Goal: Task Accomplishment & Management: Complete application form

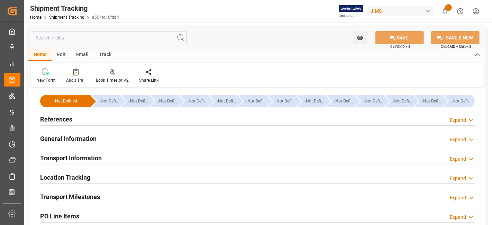
scroll to position [15, 0]
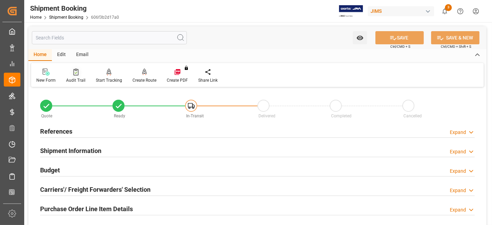
scroll to position [124, 0]
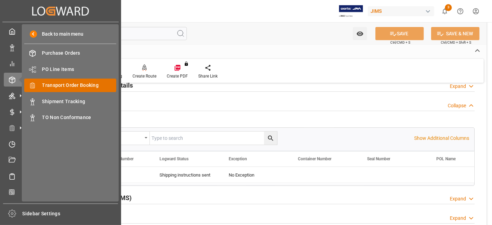
click at [86, 81] on div "Transport Order Booking Transport Order Booking" at bounding box center [70, 85] width 92 height 13
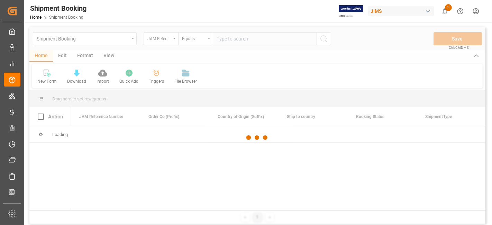
click at [235, 39] on div at bounding box center [257, 137] width 456 height 221
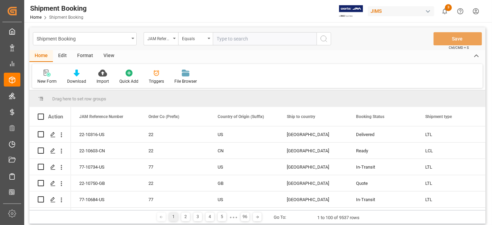
click at [232, 40] on input "text" at bounding box center [265, 38] width 104 height 13
paste input "77-10047-CN"
type input "77-10047-CN"
click at [325, 40] on icon "search button" at bounding box center [324, 39] width 8 height 8
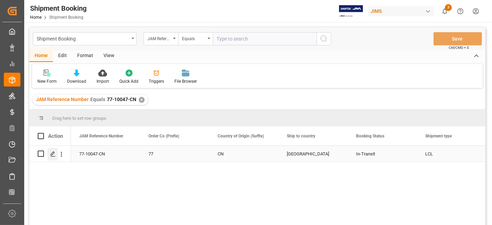
click at [49, 152] on div "Press SPACE to select this row." at bounding box center [52, 154] width 10 height 13
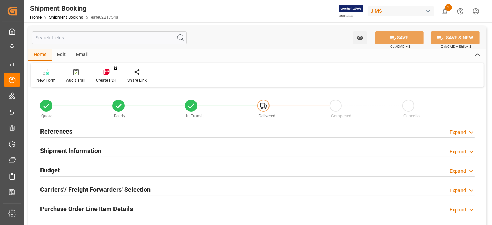
type input "30"
click at [85, 149] on h2 "Shipment Information" at bounding box center [70, 150] width 61 height 9
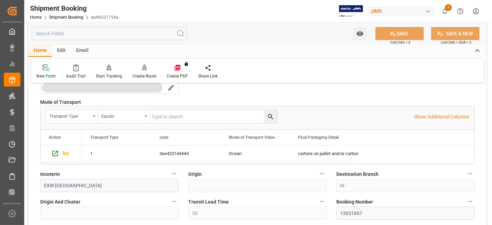
scroll to position [200, 0]
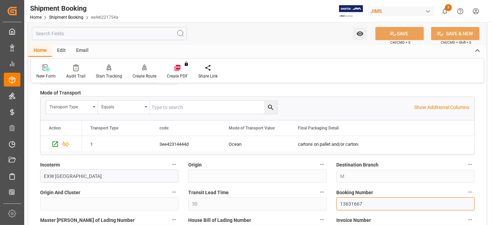
click at [353, 197] on input "13631667" at bounding box center [405, 203] width 138 height 13
click at [231, 163] on label "Origin" at bounding box center [257, 165] width 138 height 10
click at [318, 163] on button "Origin" at bounding box center [322, 164] width 9 height 9
click at [69, 160] on div at bounding box center [246, 112] width 492 height 225
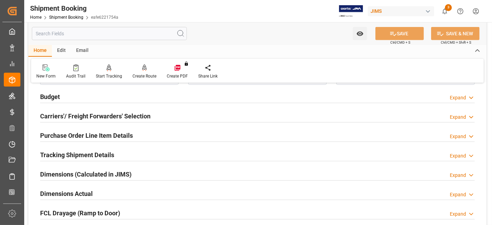
scroll to position [354, 0]
click at [84, 153] on h2 "Tracking Shipment Details" at bounding box center [77, 153] width 74 height 9
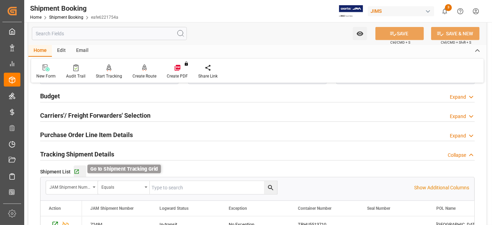
click at [78, 170] on icon "button" at bounding box center [76, 172] width 4 height 4
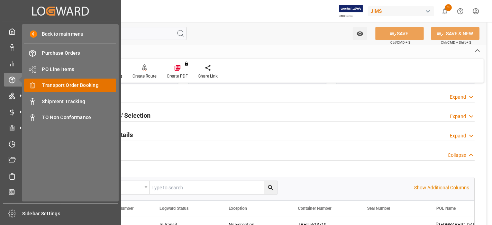
click at [84, 86] on span "Transport Order Booking" at bounding box center [79, 85] width 74 height 7
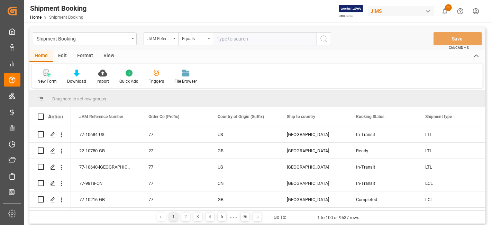
click at [47, 77] on div "New Form" at bounding box center [47, 76] width 30 height 15
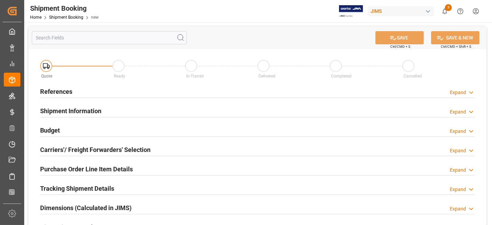
click at [138, 92] on div "References Expand" at bounding box center [257, 90] width 435 height 13
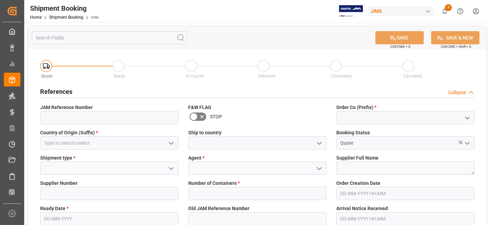
click at [471, 116] on icon "open menu" at bounding box center [467, 118] width 8 height 8
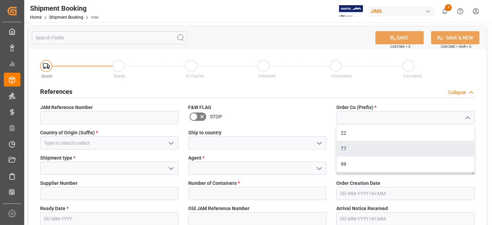
click at [425, 150] on div "77" at bounding box center [406, 149] width 138 height 16
type input "77"
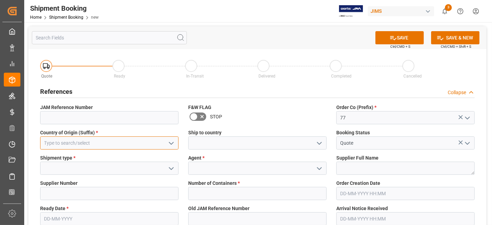
drag, startPoint x: 93, startPoint y: 146, endPoint x: 85, endPoint y: 147, distance: 7.5
click at [93, 146] on input at bounding box center [109, 142] width 138 height 13
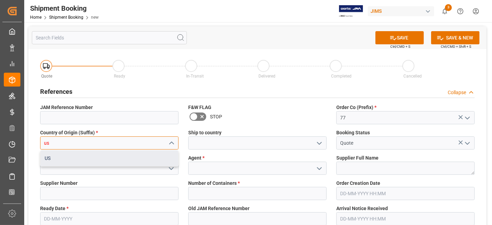
click at [91, 155] on div "US" at bounding box center [109, 158] width 138 height 16
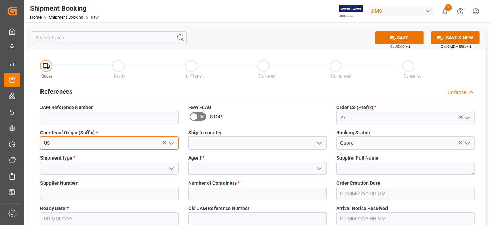
type input "US"
click at [322, 143] on icon "open menu" at bounding box center [319, 143] width 8 height 8
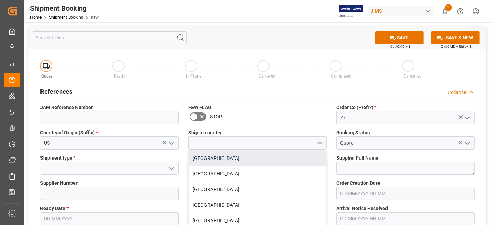
click at [276, 156] on div "[GEOGRAPHIC_DATA]" at bounding box center [258, 158] width 138 height 16
type input "[GEOGRAPHIC_DATA]"
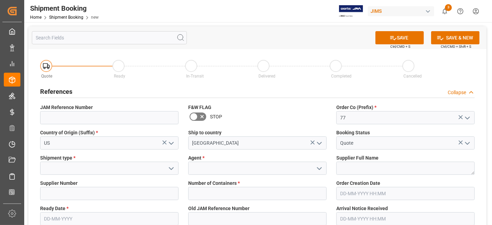
click at [174, 167] on icon "open menu" at bounding box center [171, 168] width 8 height 8
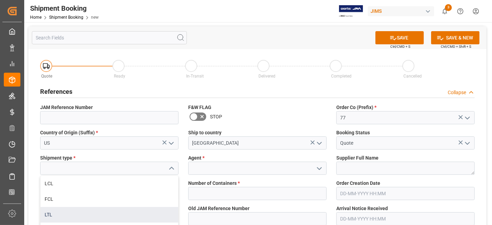
click at [100, 211] on div "LTL" at bounding box center [109, 215] width 138 height 16
type input "LTL"
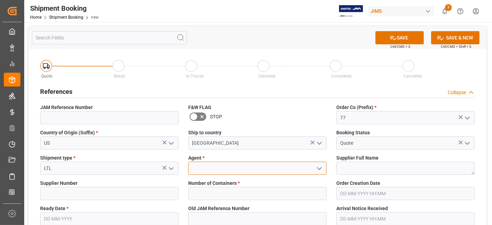
click at [248, 167] on input at bounding box center [257, 168] width 138 height 13
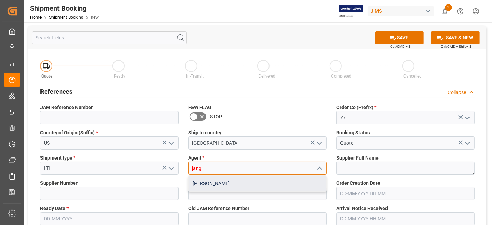
click at [248, 183] on div "[PERSON_NAME]" at bounding box center [258, 184] width 138 height 16
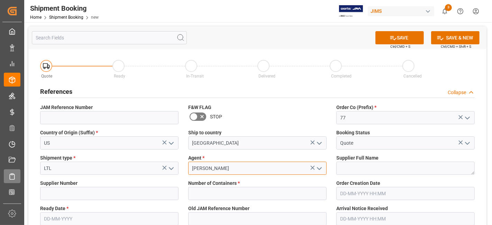
type input "[PERSON_NAME]"
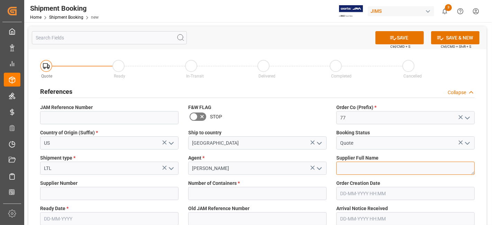
click at [371, 170] on textarea at bounding box center [405, 168] width 138 height 13
paste textarea "[PERSON_NAME] Professional, Inc."
type textarea "[PERSON_NAME] Professional, Inc."
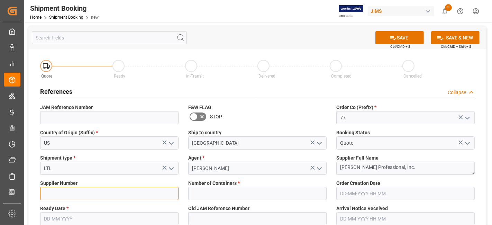
click at [66, 191] on input at bounding box center [109, 193] width 138 height 13
paste input "1129"
type input "1129"
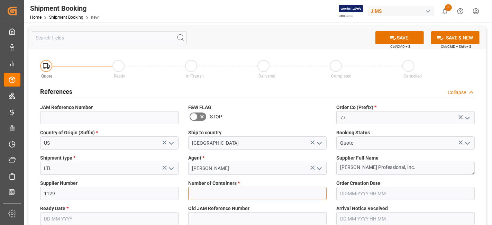
click at [254, 193] on input "text" at bounding box center [257, 193] width 138 height 13
type input "0"
click at [64, 215] on input "text" at bounding box center [109, 218] width 138 height 13
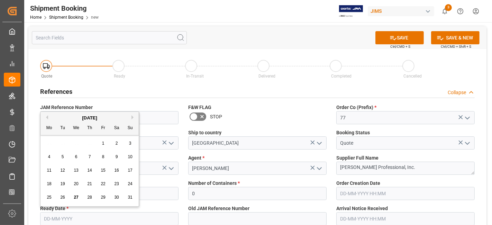
click at [70, 147] on div "28 29 30 31 1 2 3" at bounding box center [90, 143] width 94 height 13
click at [133, 116] on button "Next Month" at bounding box center [133, 117] width 4 height 4
click at [75, 159] on span "10" at bounding box center [76, 156] width 4 height 5
type input "[DATE]"
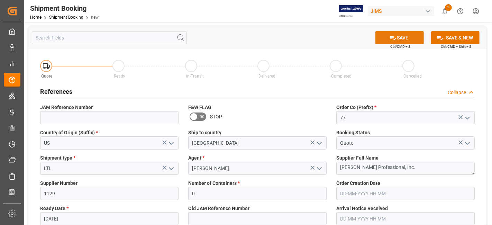
click at [398, 39] on button "SAVE" at bounding box center [399, 37] width 48 height 13
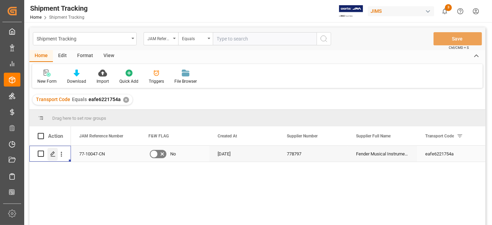
click at [53, 152] on icon "Press SPACE to select this row." at bounding box center [53, 154] width 6 height 6
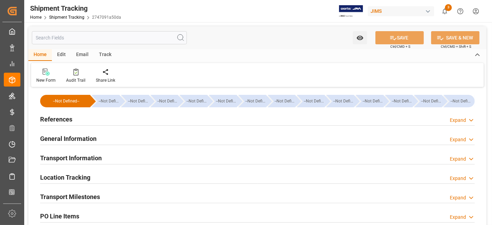
type input "14-07-2025 00:00"
type input "24-07-2025 00:00"
type input "31-07-2025 00:00"
type input "16-08-2025"
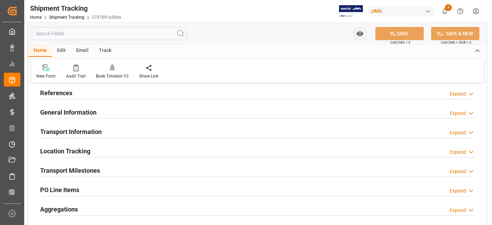
scroll to position [38, 0]
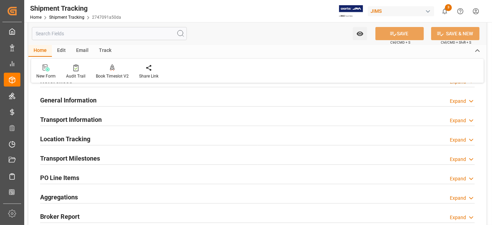
click at [95, 156] on h2 "Transport Milestones" at bounding box center [70, 158] width 60 height 9
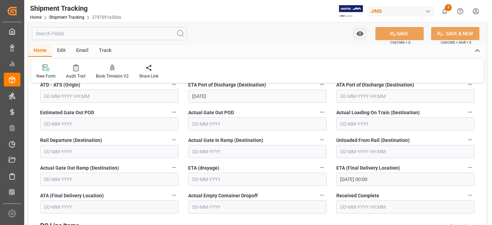
scroll to position [200, 0]
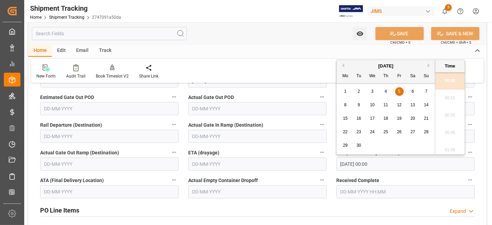
click at [383, 164] on input "05-09-2025 00:00" at bounding box center [405, 163] width 138 height 13
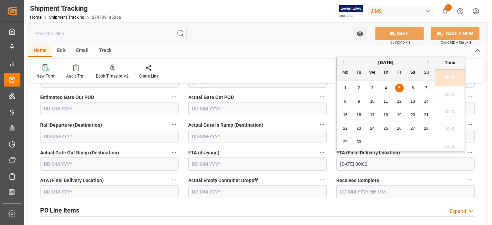
click at [399, 99] on div "12" at bounding box center [399, 102] width 9 height 8
type input "12-09-2025 00:00"
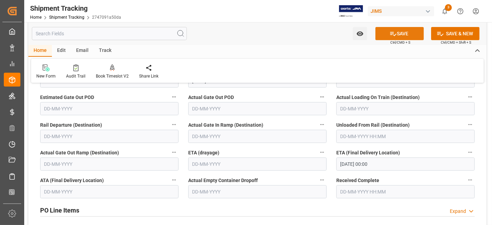
click at [393, 35] on icon at bounding box center [393, 33] width 7 height 7
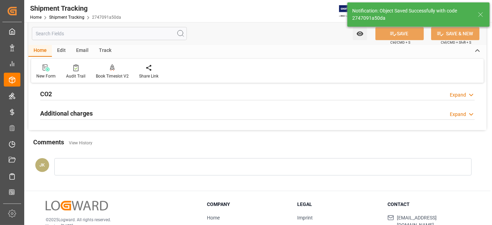
scroll to position [6, 0]
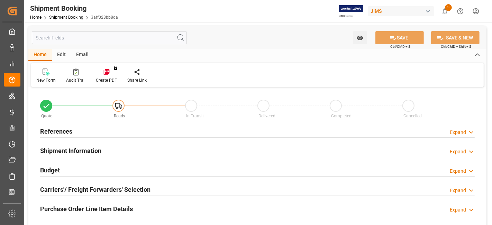
type input "0"
type input "[DATE]"
click at [77, 133] on div "References Expand" at bounding box center [257, 130] width 435 height 13
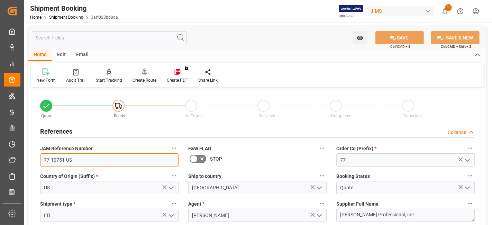
drag, startPoint x: 86, startPoint y: 163, endPoint x: 28, endPoint y: 155, distance: 58.7
click at [36, 157] on div "JAM Reference Number 77-10751-US" at bounding box center [109, 155] width 148 height 28
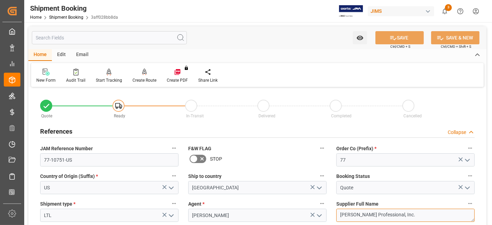
drag, startPoint x: 404, startPoint y: 214, endPoint x: 305, endPoint y: 200, distance: 100.2
click at [336, 210] on textarea "[PERSON_NAME] Professional, Inc." at bounding box center [405, 215] width 138 height 13
click at [44, 74] on icon at bounding box center [46, 71] width 7 height 7
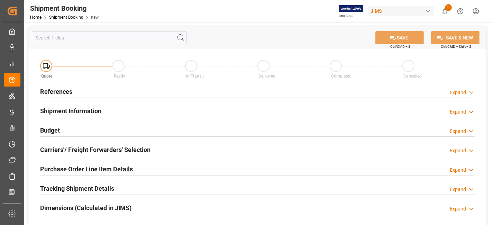
click at [75, 91] on div "References Expand" at bounding box center [257, 90] width 435 height 13
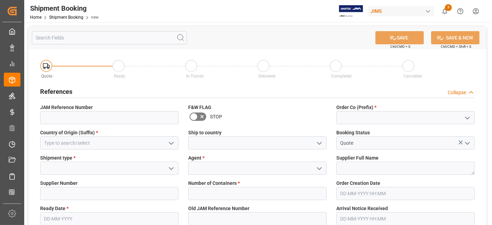
click at [467, 120] on icon "open menu" at bounding box center [467, 118] width 8 height 8
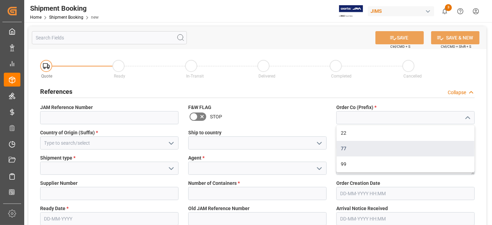
click at [423, 149] on div "77" at bounding box center [406, 149] width 138 height 16
type input "77"
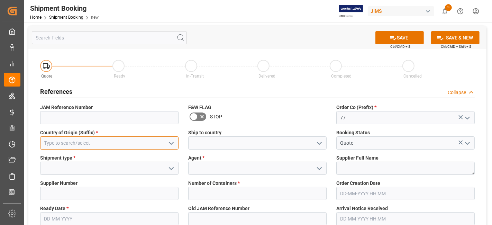
click at [130, 144] on input at bounding box center [109, 142] width 138 height 13
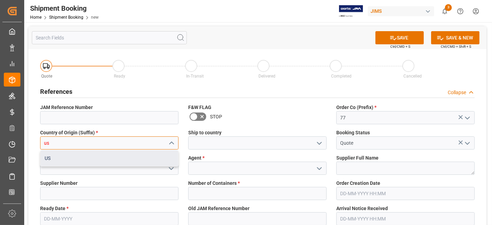
click at [119, 156] on div "US" at bounding box center [109, 158] width 138 height 16
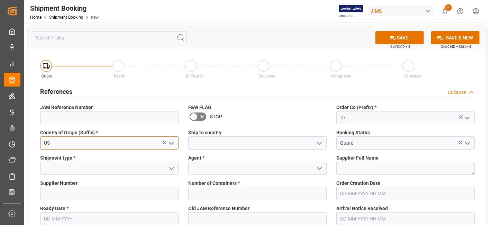
type input "US"
click at [317, 144] on icon "open menu" at bounding box center [319, 143] width 8 height 8
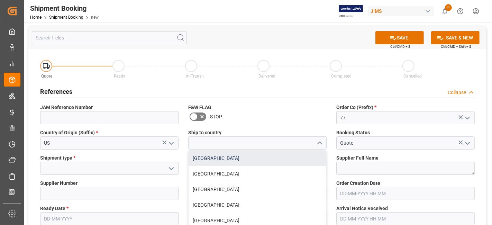
click at [299, 156] on div "[GEOGRAPHIC_DATA]" at bounding box center [258, 158] width 138 height 16
type input "[GEOGRAPHIC_DATA]"
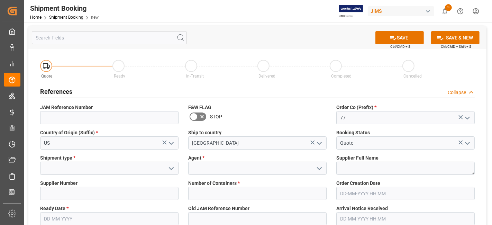
click at [169, 173] on button "open menu" at bounding box center [171, 168] width 10 height 11
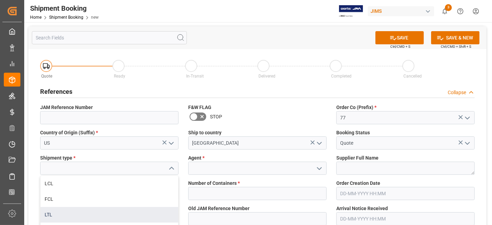
click at [121, 212] on div "LTL" at bounding box center [109, 215] width 138 height 16
type input "LTL"
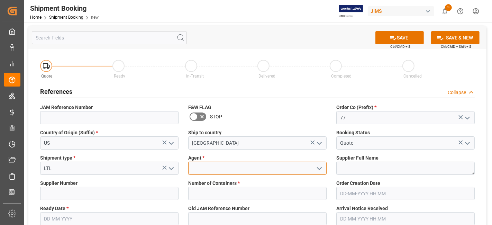
click at [289, 170] on input at bounding box center [257, 168] width 138 height 13
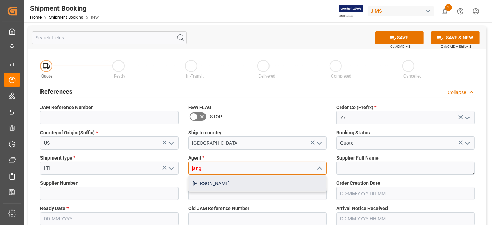
click at [259, 186] on div "[PERSON_NAME]" at bounding box center [258, 184] width 138 height 16
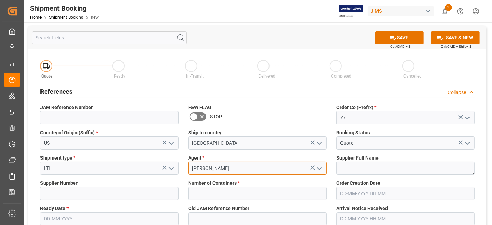
type input "[PERSON_NAME]"
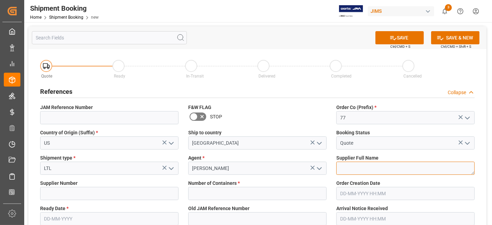
click at [344, 166] on textarea at bounding box center [405, 168] width 138 height 13
paste textarea "[PERSON_NAME] Professional, Inc."
type textarea "[PERSON_NAME] Professional, Inc."
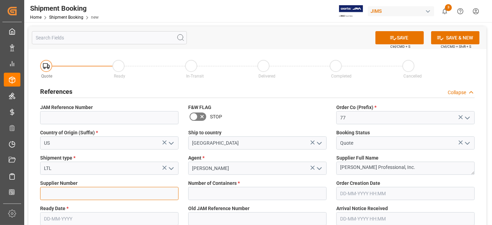
drag, startPoint x: 75, startPoint y: 195, endPoint x: 71, endPoint y: 194, distance: 4.6
click at [75, 195] on input at bounding box center [109, 193] width 138 height 13
type input "1129"
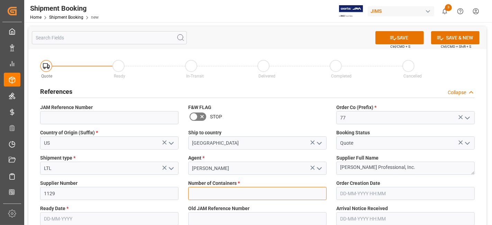
click at [249, 194] on input "text" at bounding box center [257, 193] width 138 height 13
type input "0"
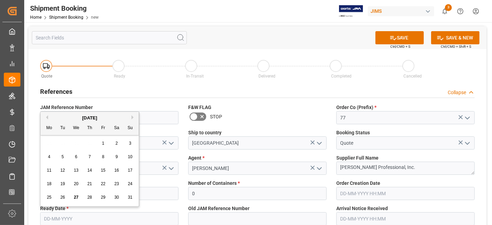
click at [145, 218] on input "text" at bounding box center [109, 218] width 138 height 13
click at [68, 163] on div "4 5 6 7 8 9 10" at bounding box center [90, 156] width 94 height 13
click at [133, 117] on button "Next Month" at bounding box center [133, 117] width 4 height 4
click at [75, 159] on span "10" at bounding box center [76, 156] width 4 height 5
type input "[DATE]"
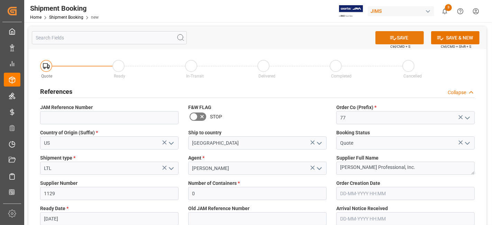
click at [399, 37] on button "SAVE" at bounding box center [399, 37] width 48 height 13
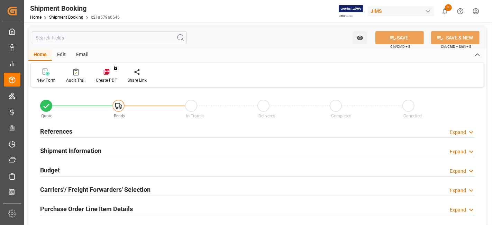
type input "0"
type input "[DATE]"
click at [76, 129] on div "References Expand" at bounding box center [257, 130] width 435 height 13
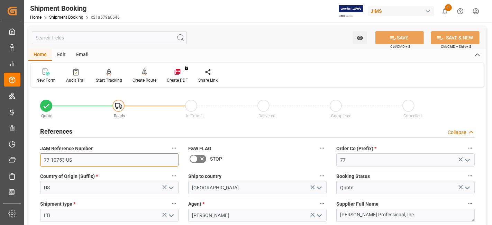
drag, startPoint x: 86, startPoint y: 163, endPoint x: 32, endPoint y: 163, distance: 53.6
click at [50, 72] on div at bounding box center [45, 71] width 19 height 7
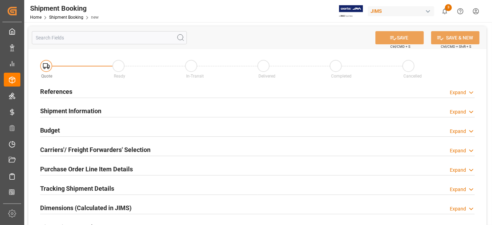
click at [69, 89] on h2 "References" at bounding box center [56, 91] width 32 height 9
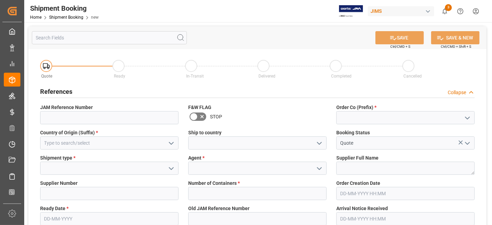
click at [471, 118] on icon "open menu" at bounding box center [467, 118] width 8 height 8
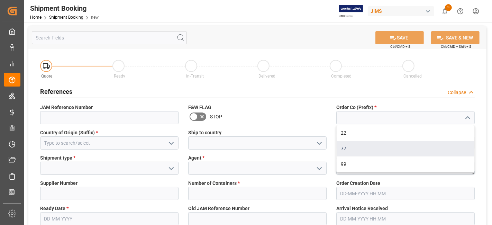
click at [414, 145] on div "77" at bounding box center [406, 149] width 138 height 16
type input "77"
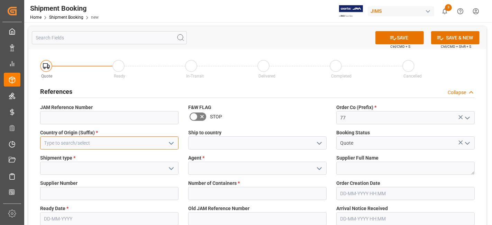
click at [141, 145] on input at bounding box center [109, 142] width 138 height 13
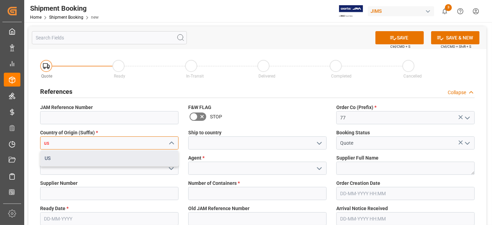
click at [128, 162] on div "US" at bounding box center [109, 158] width 138 height 16
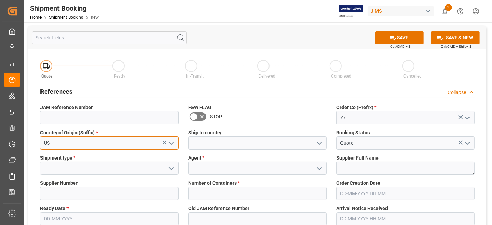
type input "US"
click at [314, 145] on button "open menu" at bounding box center [319, 143] width 10 height 11
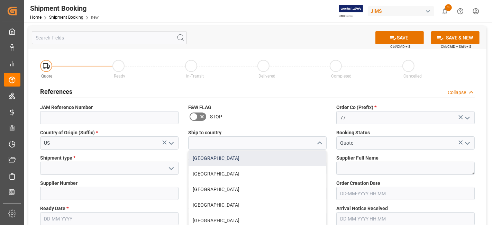
click at [304, 158] on div "[GEOGRAPHIC_DATA]" at bounding box center [258, 158] width 138 height 16
type input "[GEOGRAPHIC_DATA]"
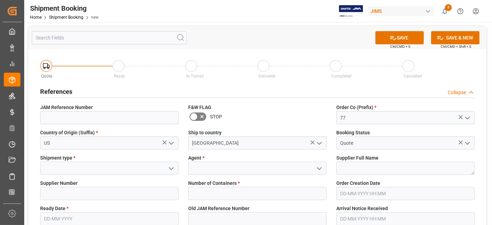
click at [168, 167] on icon "open menu" at bounding box center [171, 168] width 8 height 8
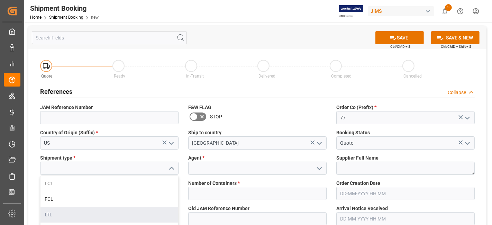
click at [111, 214] on div "LTL" at bounding box center [109, 215] width 138 height 16
type input "LTL"
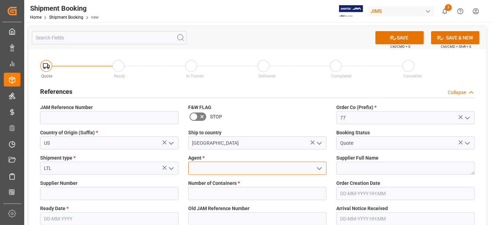
click at [224, 168] on input at bounding box center [257, 168] width 138 height 13
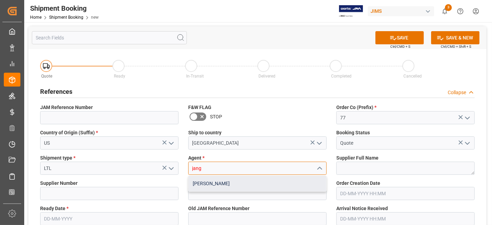
click at [225, 184] on div "[PERSON_NAME]" at bounding box center [258, 184] width 138 height 16
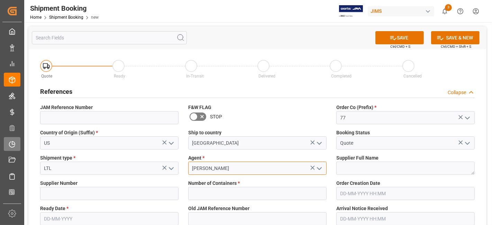
type input "[PERSON_NAME]"
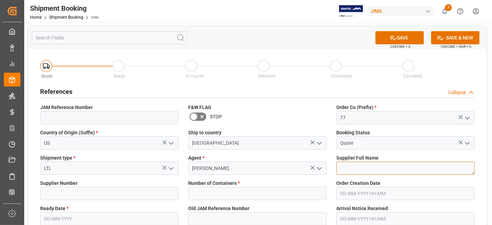
click at [361, 170] on textarea at bounding box center [405, 168] width 138 height 13
paste textarea "[PERSON_NAME] Professional, Inc."
type textarea "[PERSON_NAME] Professional, Inc."
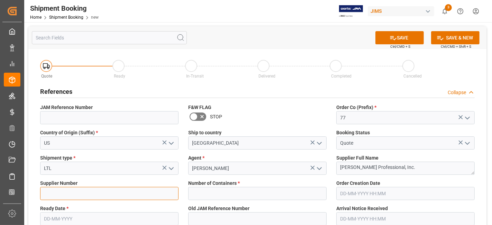
click at [75, 195] on input at bounding box center [109, 193] width 138 height 13
type input "1129"
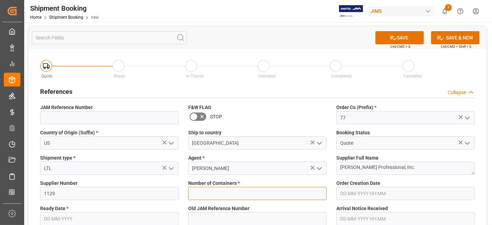
click at [281, 194] on input "text" at bounding box center [257, 193] width 138 height 13
type input "0"
click at [147, 216] on input "text" at bounding box center [109, 218] width 138 height 13
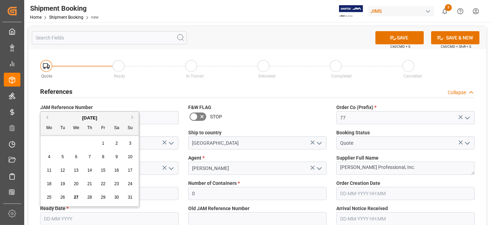
click at [68, 176] on div "11 12 13 14 15 16 17" at bounding box center [90, 170] width 94 height 13
click at [130, 116] on div "[DATE]" at bounding box center [89, 118] width 98 height 7
click at [135, 117] on button "Next Month" at bounding box center [133, 117] width 4 height 4
click at [134, 117] on button "Next Month" at bounding box center [133, 117] width 4 height 4
click at [47, 116] on button "Previous Month" at bounding box center [46, 117] width 4 height 4
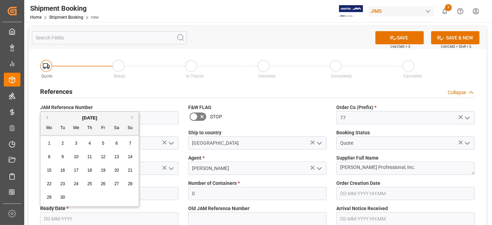
click at [74, 160] on div "10" at bounding box center [76, 157] width 9 height 8
type input "[DATE]"
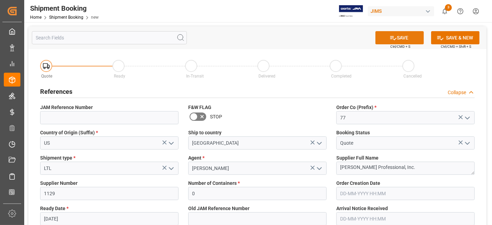
click at [394, 36] on icon at bounding box center [393, 37] width 7 height 7
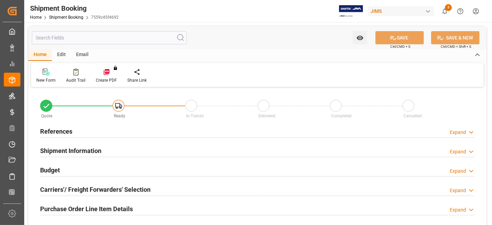
type input "0"
type input "[DATE]"
click at [69, 129] on h2 "References" at bounding box center [56, 131] width 32 height 9
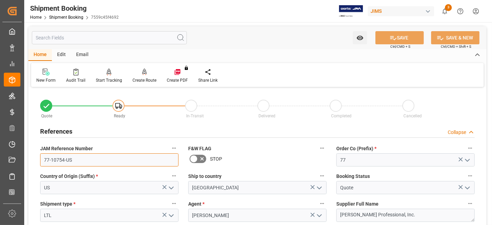
drag, startPoint x: 93, startPoint y: 158, endPoint x: 29, endPoint y: 157, distance: 64.0
click at [35, 158] on div "JAM Reference Number 77-10754-US" at bounding box center [109, 155] width 148 height 28
click at [49, 79] on div "New Form" at bounding box center [45, 80] width 19 height 6
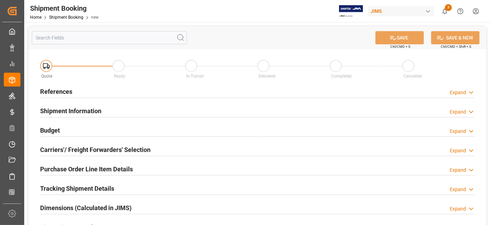
click at [76, 90] on div "References Expand" at bounding box center [257, 90] width 435 height 13
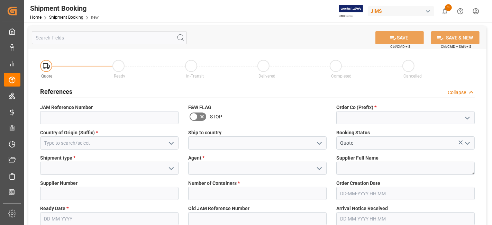
click at [466, 120] on icon "open menu" at bounding box center [467, 118] width 8 height 8
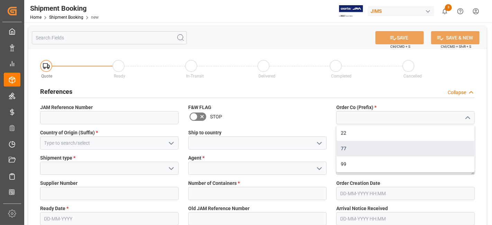
click at [432, 147] on div "77" at bounding box center [406, 149] width 138 height 16
type input "77"
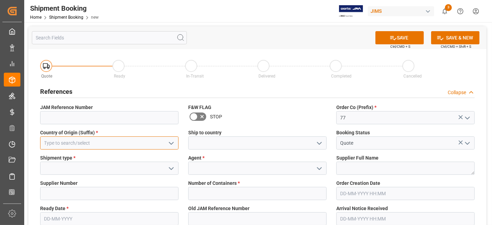
click at [128, 145] on input at bounding box center [109, 142] width 138 height 13
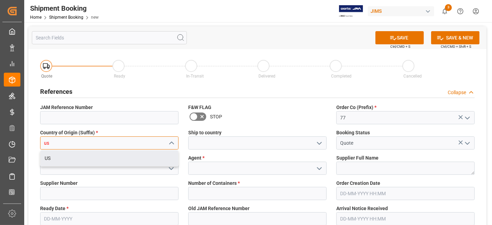
drag, startPoint x: 108, startPoint y: 158, endPoint x: 169, endPoint y: 158, distance: 60.9
click at [108, 158] on div "US" at bounding box center [109, 158] width 138 height 16
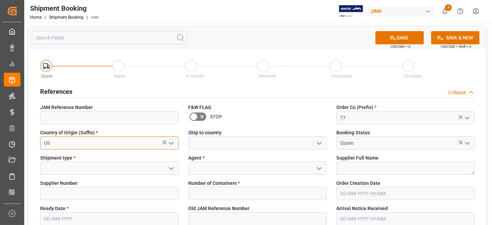
type input "US"
click at [320, 144] on icon "open menu" at bounding box center [319, 143] width 8 height 8
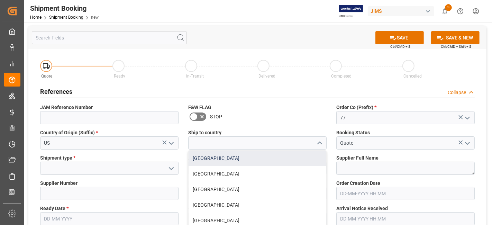
click at [299, 162] on div "[GEOGRAPHIC_DATA]" at bounding box center [258, 158] width 138 height 16
type input "[GEOGRAPHIC_DATA]"
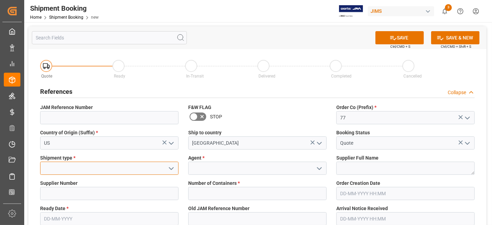
click at [162, 168] on input at bounding box center [109, 168] width 138 height 13
click at [171, 171] on icon "open menu" at bounding box center [171, 168] width 8 height 8
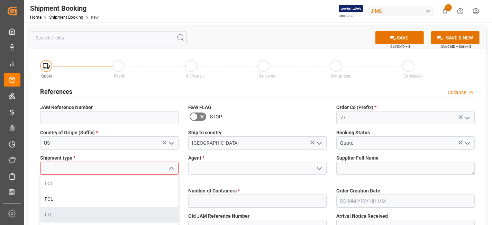
click at [139, 208] on div "LTL" at bounding box center [109, 215] width 138 height 16
type input "LTL"
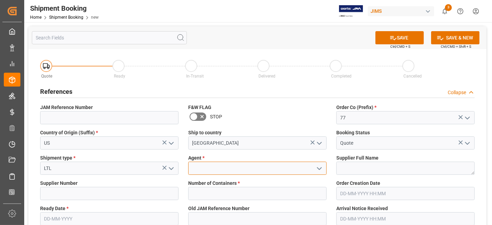
click at [221, 172] on input at bounding box center [257, 168] width 138 height 13
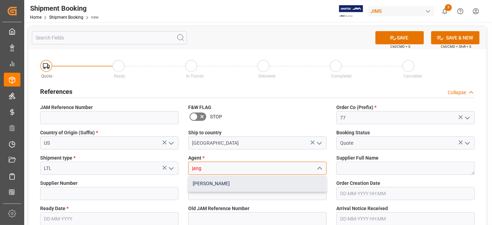
click at [226, 185] on div "[PERSON_NAME]" at bounding box center [258, 184] width 138 height 16
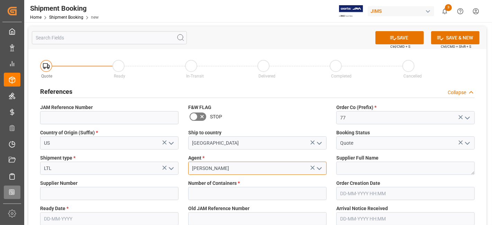
type input "[PERSON_NAME]"
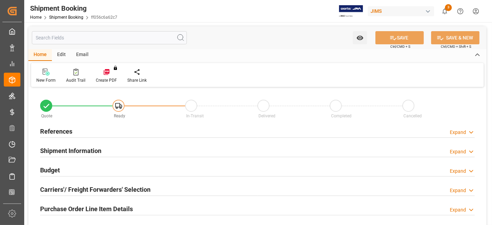
type input "0"
type input "[DATE]"
click at [72, 130] on h2 "References" at bounding box center [56, 131] width 32 height 9
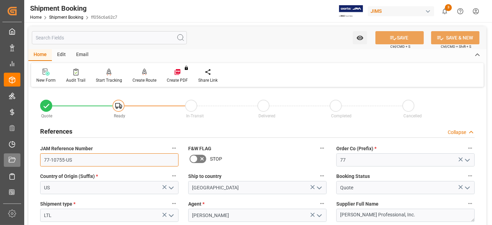
drag, startPoint x: 88, startPoint y: 159, endPoint x: 9, endPoint y: 159, distance: 79.2
click at [11, 159] on div "Created by potrace 1.15, written by [PERSON_NAME] [DATE]-[DATE] Created by potr…" at bounding box center [246, 112] width 492 height 225
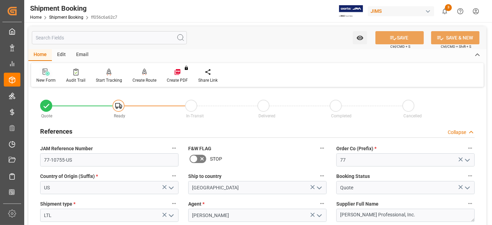
click at [47, 74] on icon at bounding box center [48, 74] width 4 height 4
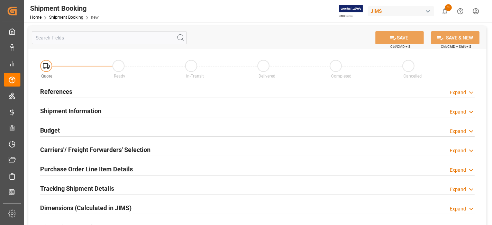
click at [90, 90] on div "References Expand" at bounding box center [257, 90] width 435 height 13
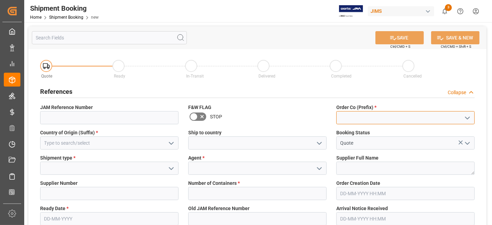
click at [462, 117] on input at bounding box center [405, 117] width 138 height 13
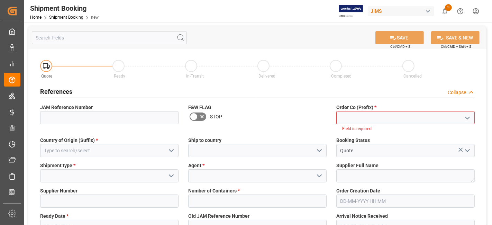
click at [468, 118] on icon "open menu" at bounding box center [467, 118] width 8 height 8
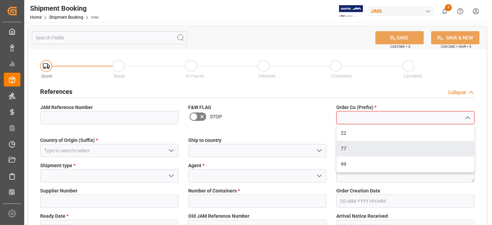
drag, startPoint x: 404, startPoint y: 152, endPoint x: 376, endPoint y: 152, distance: 27.3
click at [403, 152] on div "77" at bounding box center [406, 149] width 138 height 16
type input "77"
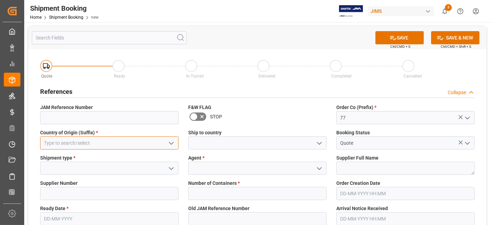
click at [132, 144] on input at bounding box center [109, 142] width 138 height 13
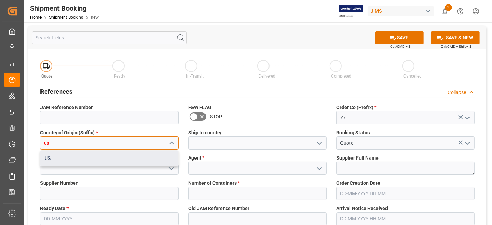
click at [126, 155] on div "US" at bounding box center [109, 158] width 138 height 16
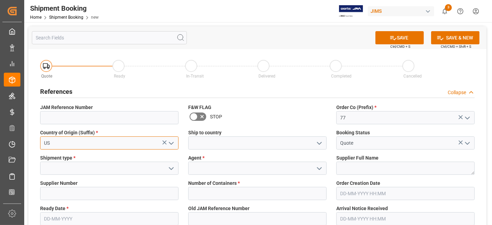
type input "US"
click at [323, 145] on icon "open menu" at bounding box center [319, 143] width 8 height 8
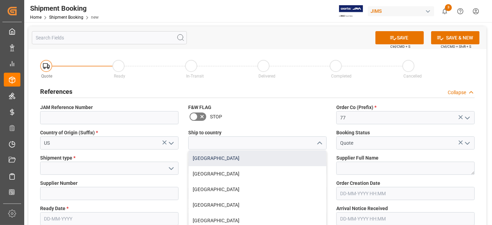
click at [302, 159] on div "[GEOGRAPHIC_DATA]" at bounding box center [258, 158] width 138 height 16
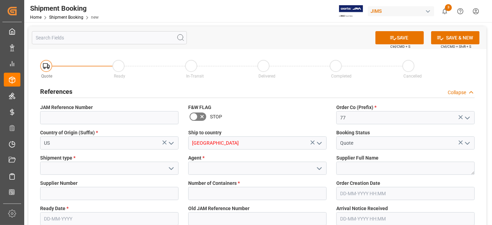
type input "[GEOGRAPHIC_DATA]"
click at [170, 170] on icon "open menu" at bounding box center [171, 168] width 8 height 8
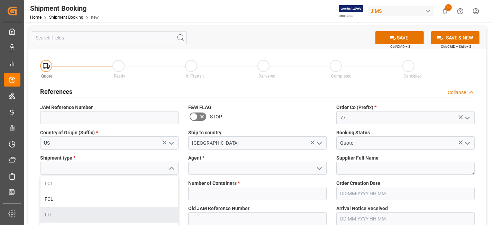
click at [112, 215] on div "LTL" at bounding box center [109, 215] width 138 height 16
type input "LTL"
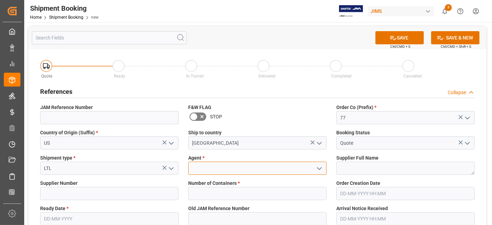
click at [234, 172] on input at bounding box center [257, 168] width 138 height 13
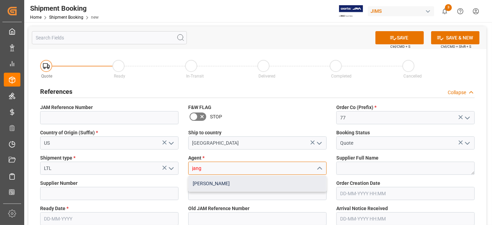
click at [222, 188] on div "[PERSON_NAME]" at bounding box center [258, 184] width 138 height 16
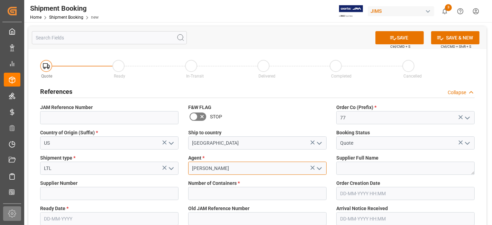
type input "[PERSON_NAME]"
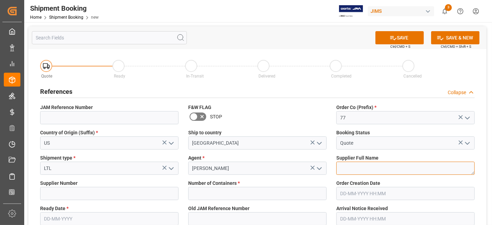
click at [361, 167] on textarea at bounding box center [405, 168] width 138 height 13
paste textarea "[PERSON_NAME] Professional, Inc."
type textarea "[PERSON_NAME] Professional, Inc."
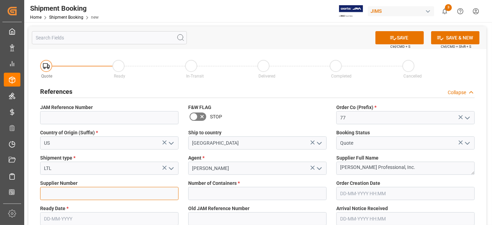
click at [65, 194] on input at bounding box center [109, 193] width 138 height 13
type input "1129"
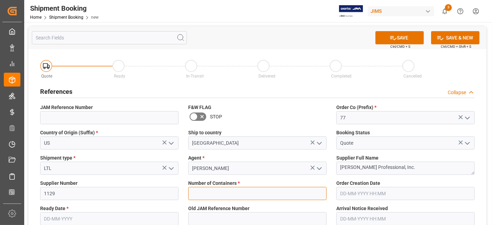
click at [275, 197] on input "text" at bounding box center [257, 193] width 138 height 13
type input "0"
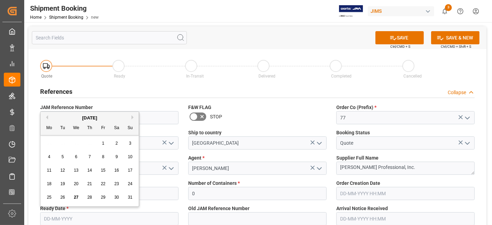
click at [66, 219] on input "text" at bounding box center [109, 218] width 138 height 13
click at [68, 191] on div "25 26 27 28 29 30 31" at bounding box center [90, 197] width 94 height 13
click at [131, 117] on button "Next Month" at bounding box center [133, 117] width 4 height 4
click at [75, 157] on span "10" at bounding box center [76, 156] width 4 height 5
type input "[DATE]"
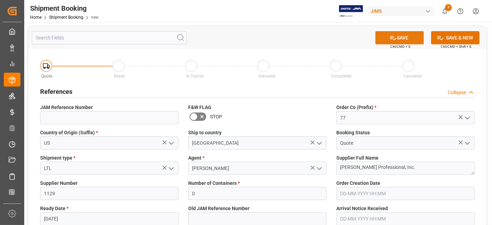
click at [389, 41] on button "SAVE" at bounding box center [399, 37] width 48 height 13
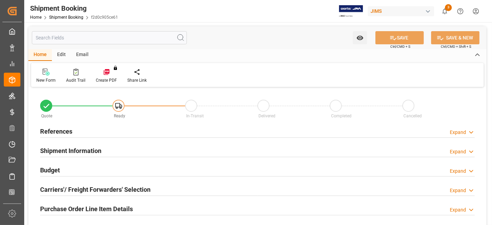
type input "0"
type input "[DATE]"
click at [59, 129] on h2 "References" at bounding box center [56, 131] width 32 height 9
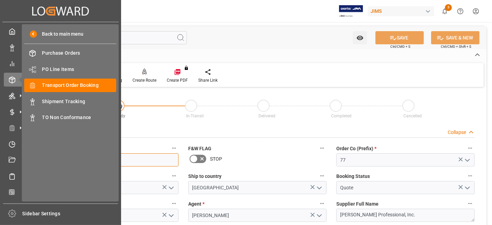
drag, startPoint x: 93, startPoint y: 163, endPoint x: 1, endPoint y: 161, distance: 92.7
click at [22, 159] on div "Created by potrace 1.15, written by [PERSON_NAME] [DATE]-[DATE] Created by potr…" at bounding box center [246, 112] width 492 height 225
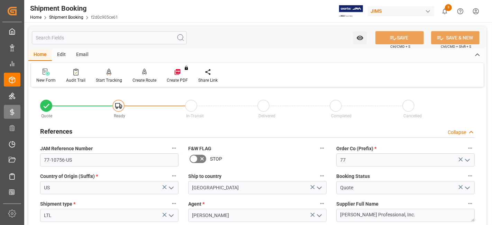
drag, startPoint x: 152, startPoint y: 119, endPoint x: 8, endPoint y: 114, distance: 144.4
click at [152, 119] on div "Quote Ready In-Transit Delivered Completed Cancelled" at bounding box center [257, 106] width 444 height 29
